Goal: Task Accomplishment & Management: Manage account settings

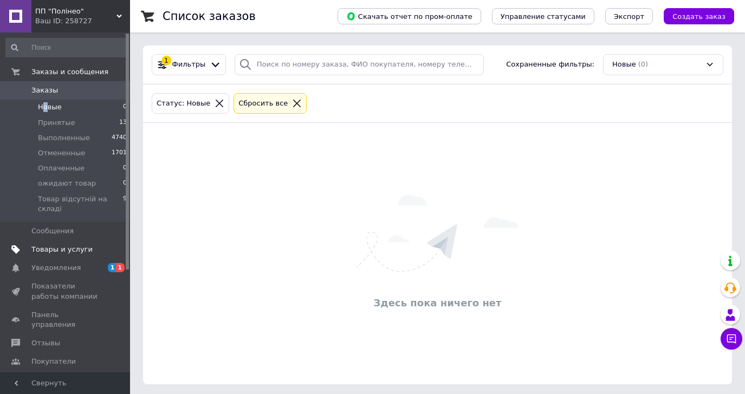
click at [68, 245] on span "Товары и услуги" at bounding box center [61, 250] width 61 height 10
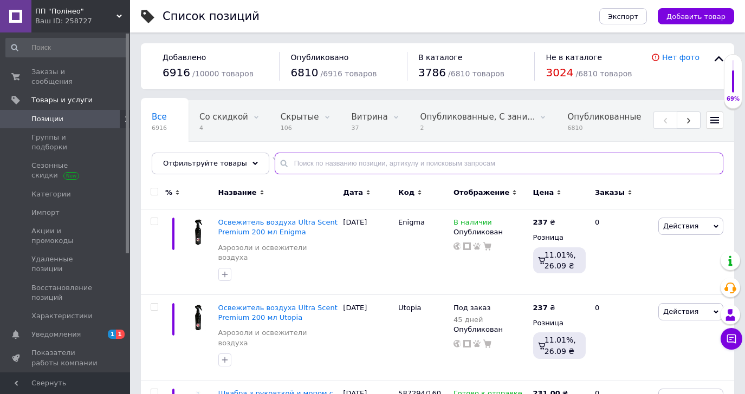
click at [355, 160] on input "text" at bounding box center [499, 164] width 449 height 22
type input "0038"
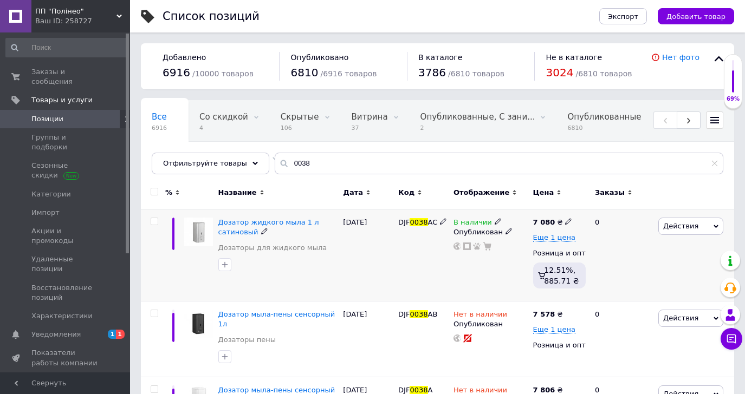
click at [495, 219] on use at bounding box center [498, 222] width 6 height 6
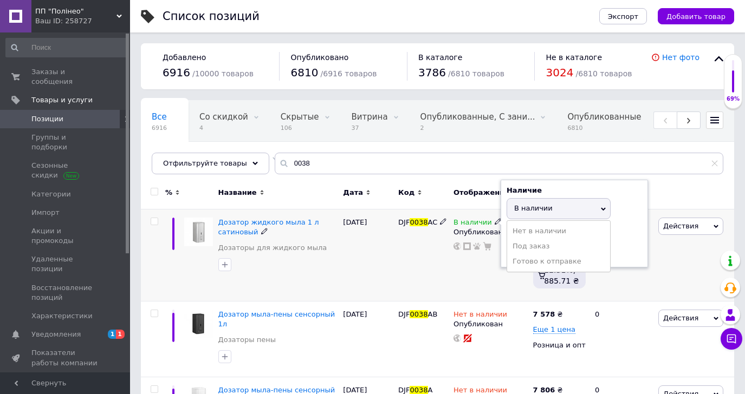
drag, startPoint x: 520, startPoint y: 227, endPoint x: 510, endPoint y: 239, distance: 15.1
click at [519, 227] on li "Нет в наличии" at bounding box center [558, 231] width 103 height 15
click at [480, 270] on div "В наличии Наличие Нет в наличии В наличии Под заказ Готово к отправке Остатки ш…" at bounding box center [491, 256] width 80 height 92
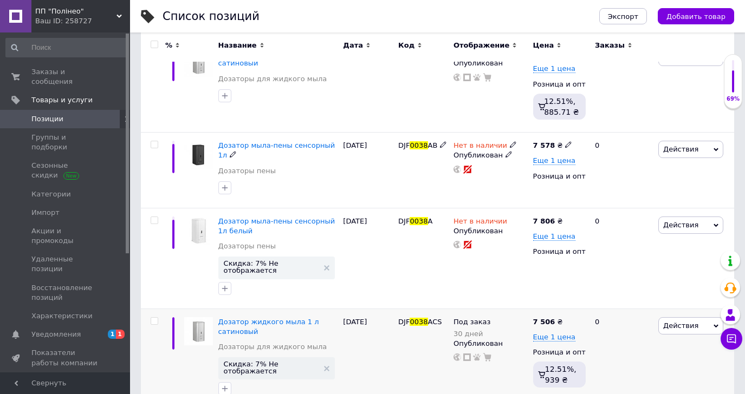
scroll to position [256, 0]
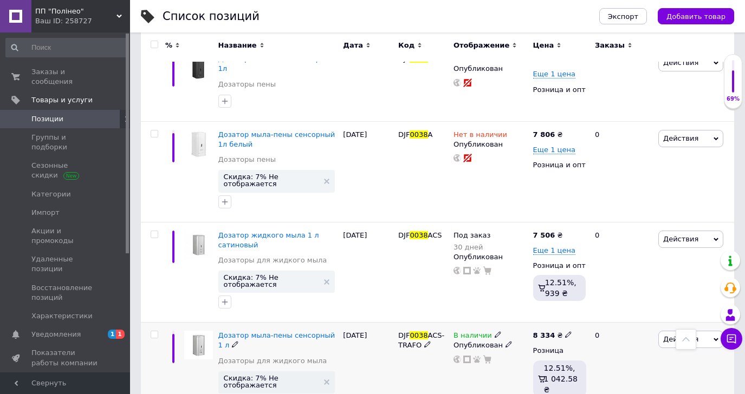
click at [495, 332] on icon at bounding box center [498, 335] width 7 height 7
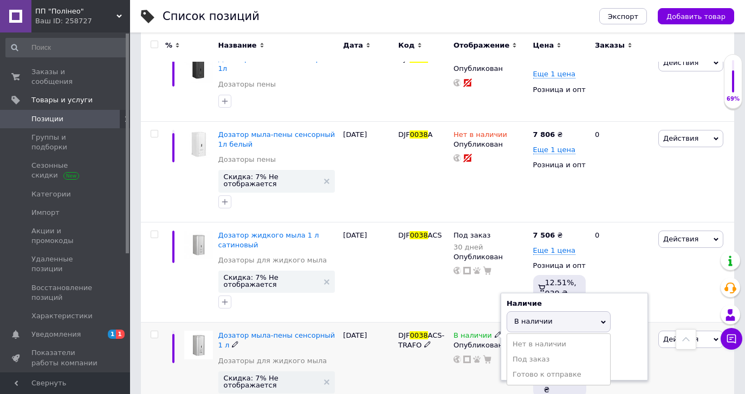
drag, startPoint x: 519, startPoint y: 317, endPoint x: 465, endPoint y: 356, distance: 67.1
click at [518, 337] on li "Нет в наличии" at bounding box center [558, 344] width 103 height 15
drag, startPoint x: 463, startPoint y: 360, endPoint x: 325, endPoint y: 238, distance: 183.5
click at [463, 360] on div "В наличии Наличие Нет в наличии В наличии Под заказ Готово к отправке Остатки ш…" at bounding box center [491, 373] width 80 height 100
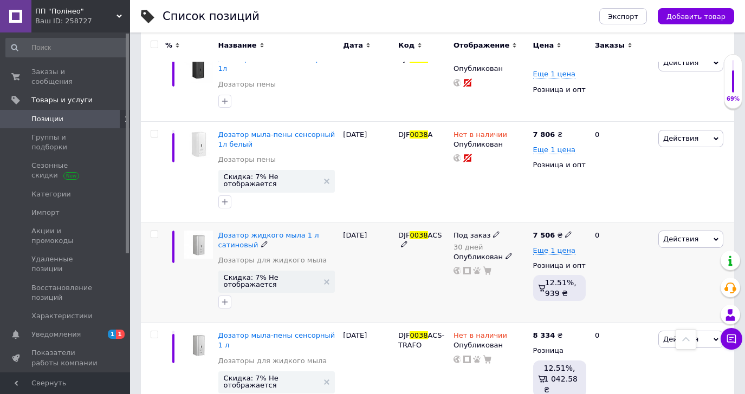
click at [493, 231] on icon at bounding box center [496, 234] width 7 height 7
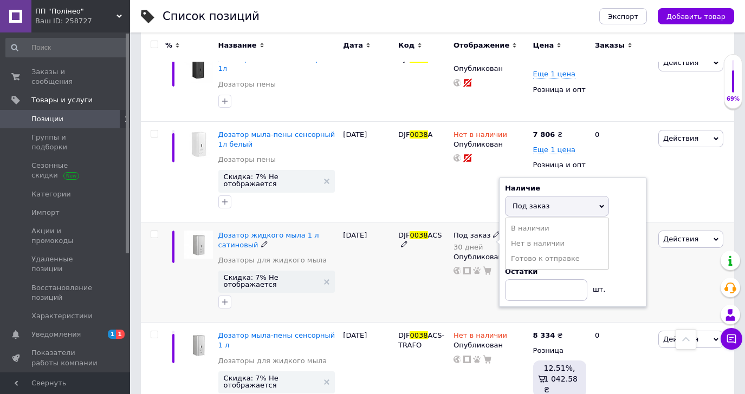
drag, startPoint x: 621, startPoint y: 271, endPoint x: 613, endPoint y: 273, distance: 8.3
click at [620, 272] on div "Остатки шт." at bounding box center [572, 284] width 135 height 34
click at [528, 237] on input "30" at bounding box center [546, 248] width 82 height 22
click at [498, 231] on div "Под заказ 30 дней Наличие Под заказ В наличии Нет в наличии Готово к отправке Д…" at bounding box center [490, 242] width 74 height 22
type input "45"
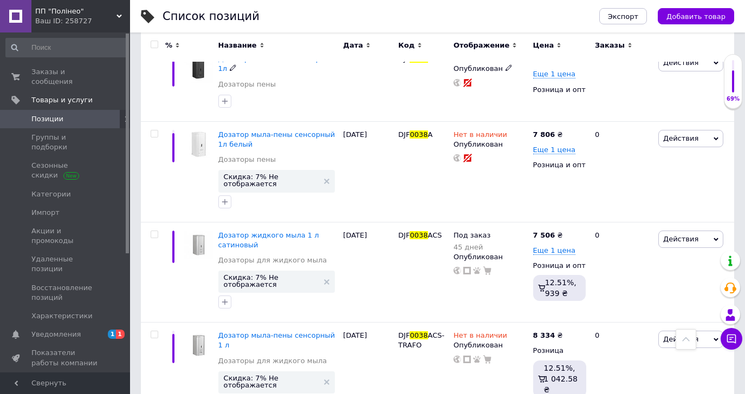
scroll to position [0, 0]
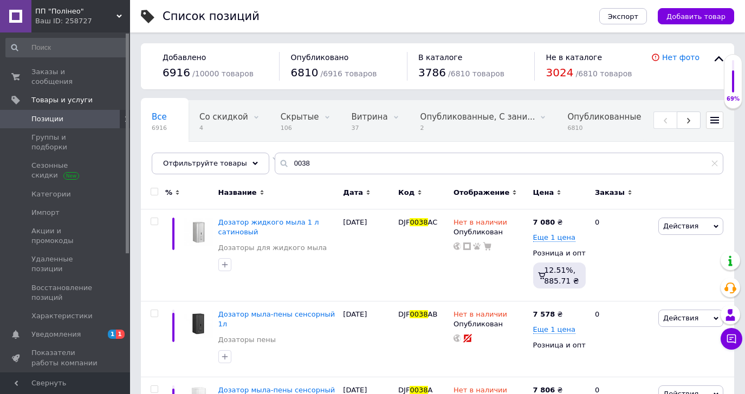
click at [48, 7] on span "ПП "Полінео"" at bounding box center [75, 12] width 81 height 10
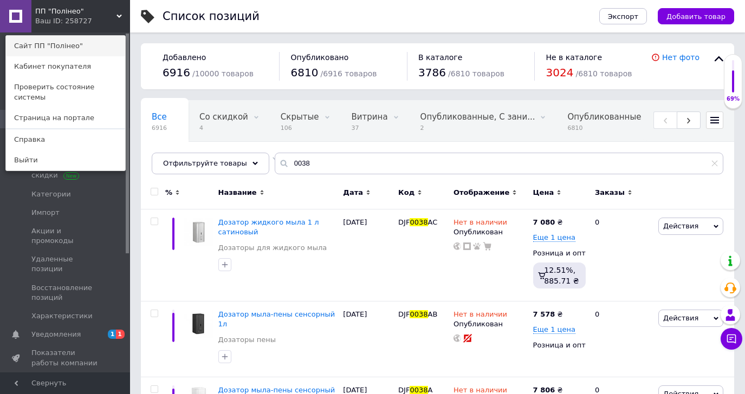
click at [35, 46] on link "Сайт ПП "Полінео"" at bounding box center [65, 46] width 119 height 21
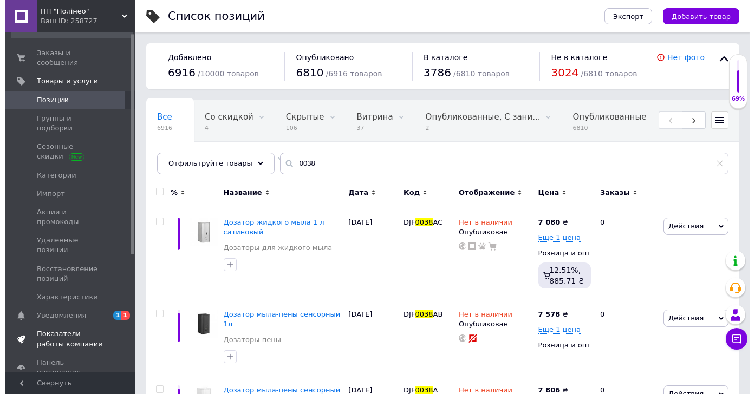
scroll to position [68, 0]
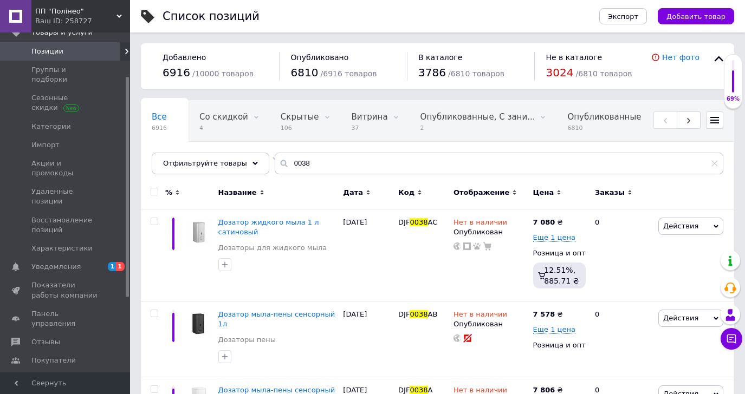
click at [43, 375] on span "Каталог ProSale" at bounding box center [60, 380] width 59 height 10
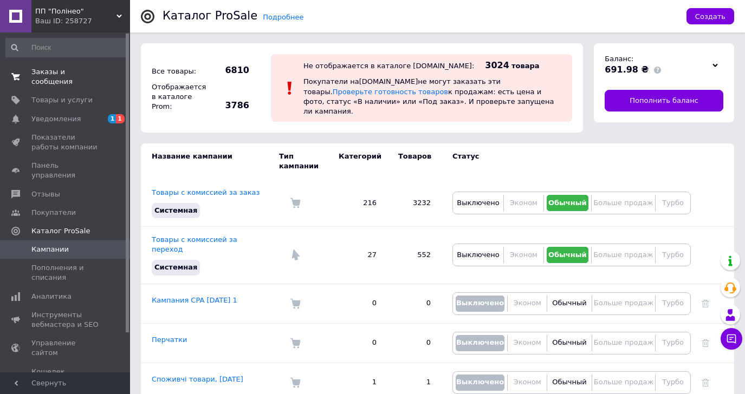
click at [74, 69] on span "Заказы и сообщения" at bounding box center [65, 77] width 69 height 20
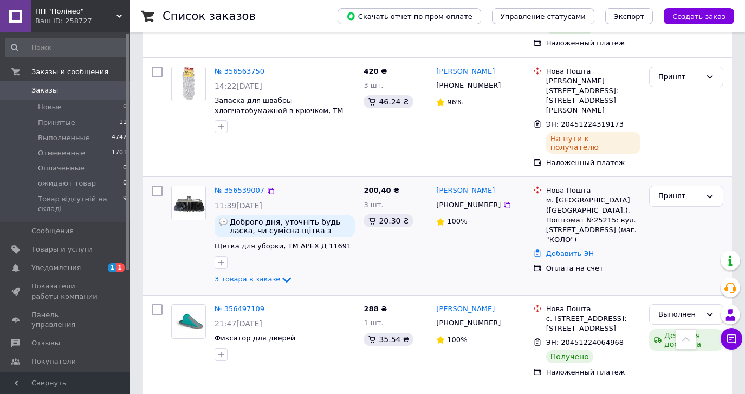
scroll to position [339, 0]
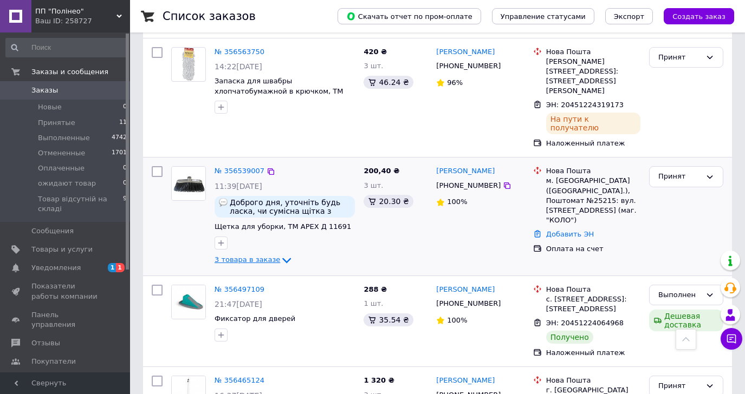
click at [280, 254] on icon at bounding box center [286, 260] width 13 height 13
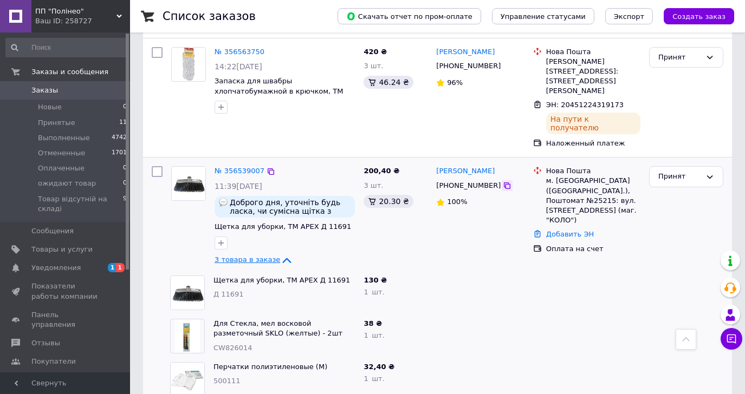
click at [503, 181] on icon at bounding box center [507, 185] width 9 height 9
